Goal: Navigation & Orientation: Find specific page/section

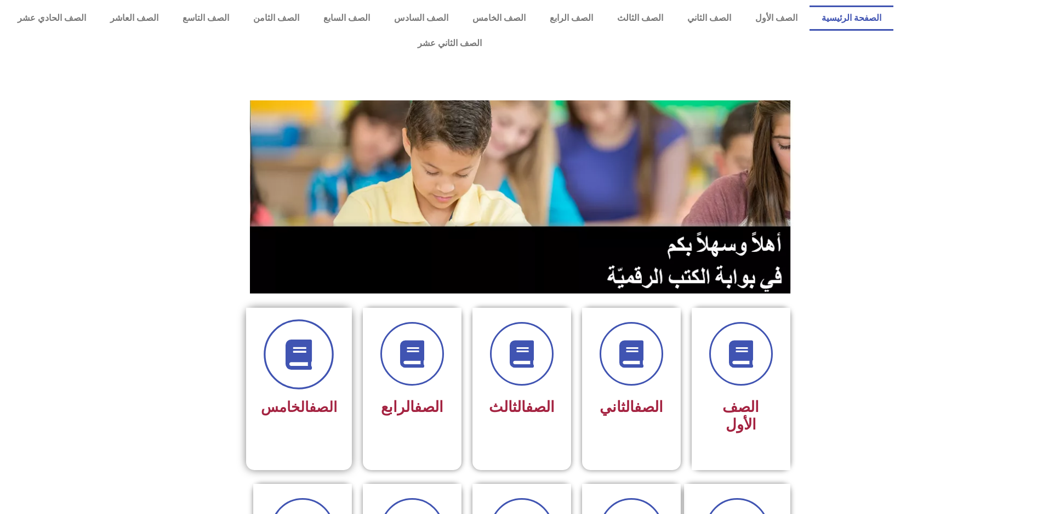
click at [314, 344] on icon at bounding box center [299, 354] width 30 height 30
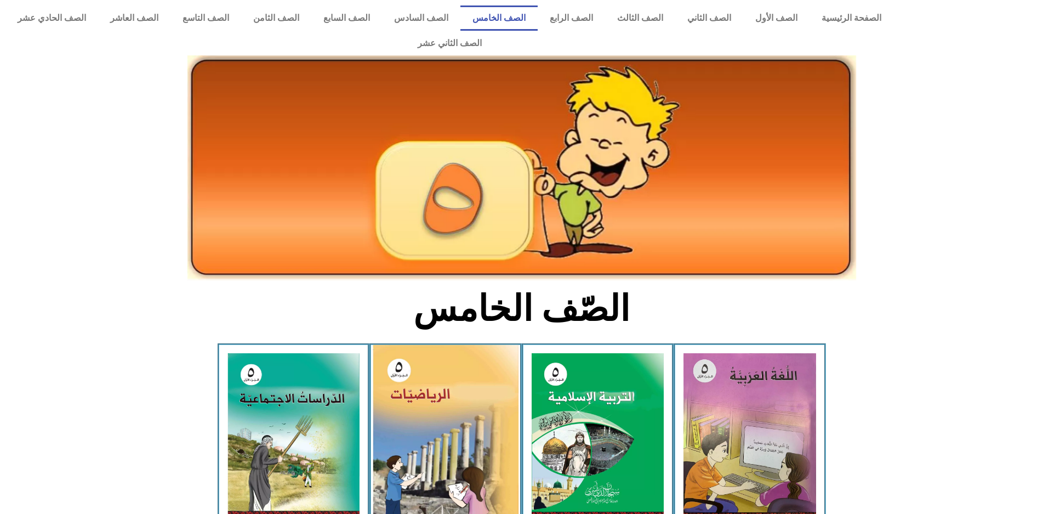
click at [406, 396] on img at bounding box center [446, 436] width 146 height 183
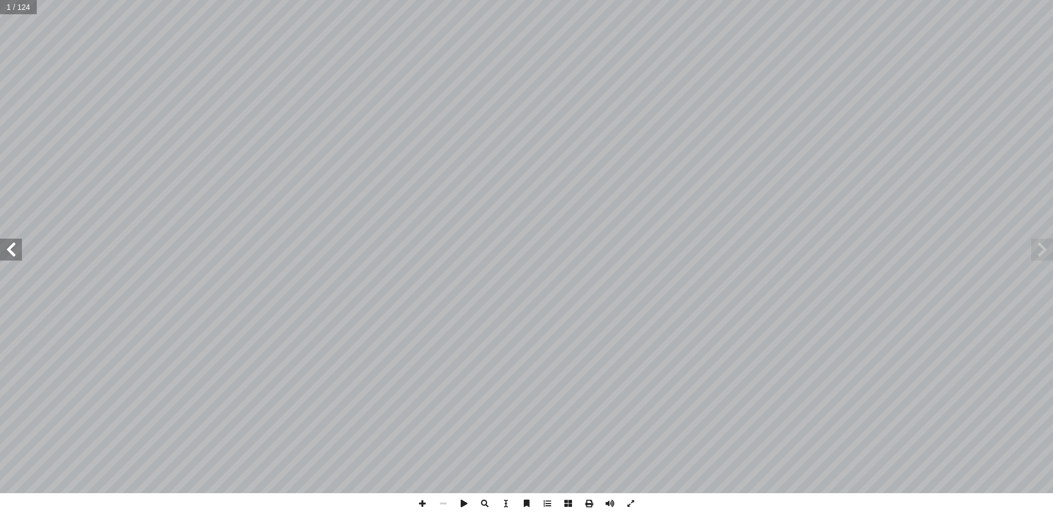
click at [8, 243] on span at bounding box center [11, 250] width 22 height 22
click at [421, 502] on span at bounding box center [422, 503] width 21 height 21
